Goal: Task Accomplishment & Management: Manage account settings

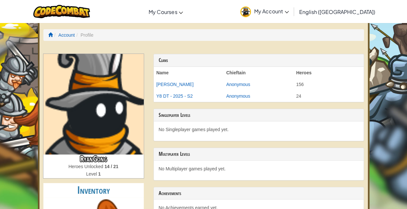
click at [289, 8] on span "My Account" at bounding box center [271, 11] width 35 height 7
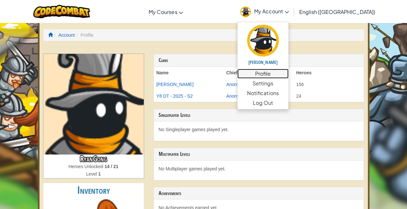
click at [289, 73] on link "Profile" at bounding box center [262, 74] width 51 height 10
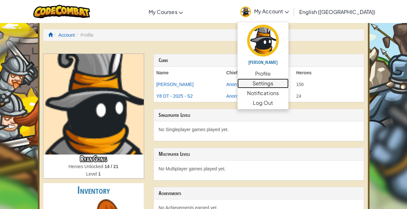
click at [289, 84] on link "Settings" at bounding box center [262, 83] width 51 height 10
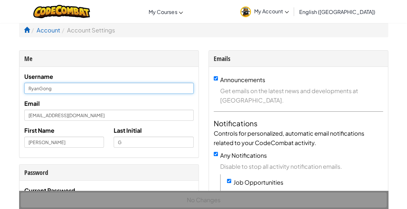
click at [39, 90] on input "RyanGong" at bounding box center [108, 88] width 169 height 11
type input "[PERSON_NAME]"
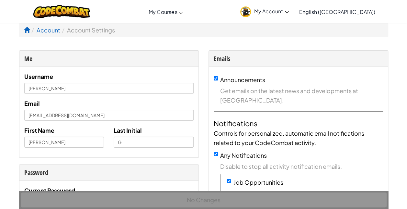
click at [48, 95] on div "Username [PERSON_NAME] [PERSON_NAME][EMAIL_ADDRESS][DOMAIN_NAME] First Name [PE…" at bounding box center [108, 112] width 169 height 81
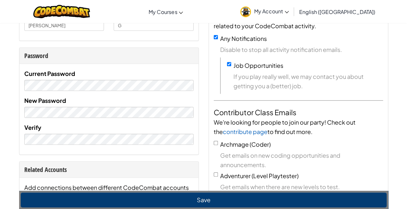
scroll to position [112, 0]
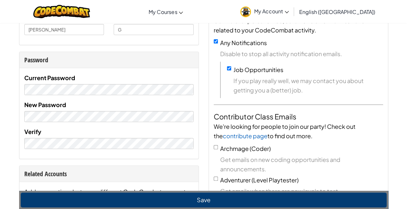
click at [155, 151] on div "Current Password New Password Verify" at bounding box center [108, 113] width 179 height 90
click at [174, 133] on div "Verify" at bounding box center [108, 138] width 169 height 22
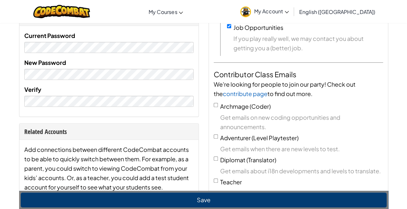
scroll to position [105, 0]
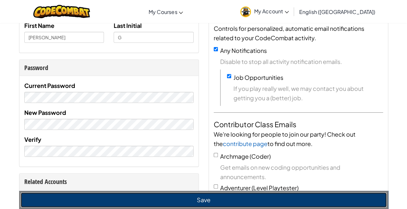
click at [194, 197] on button "Save" at bounding box center [204, 199] width 366 height 15
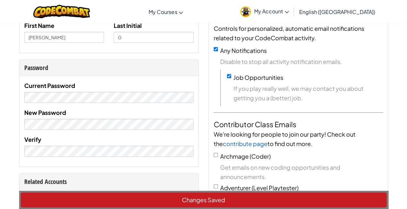
click at [185, 200] on div "Changes Saved" at bounding box center [203, 199] width 369 height 18
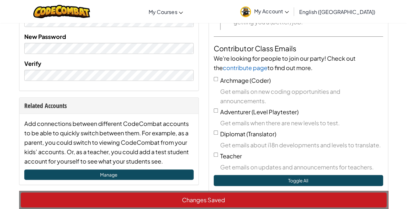
scroll to position [0, 0]
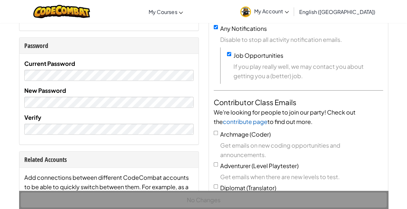
scroll to position [126, 0]
click at [71, 115] on div "Verify" at bounding box center [108, 124] width 169 height 22
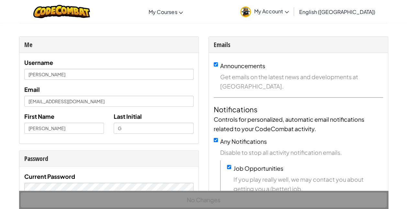
scroll to position [0, 0]
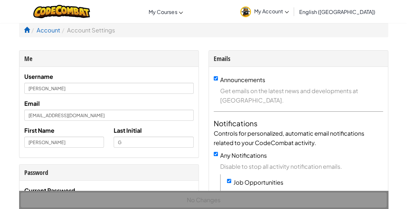
click at [289, 13] on span "My Account" at bounding box center [271, 11] width 35 height 7
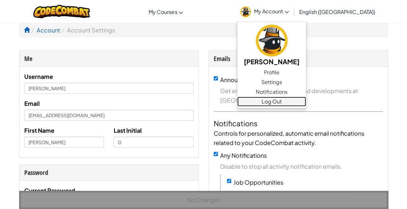
click at [299, 101] on link "Log Out" at bounding box center [271, 102] width 69 height 10
